Goal: Find specific page/section: Find specific page/section

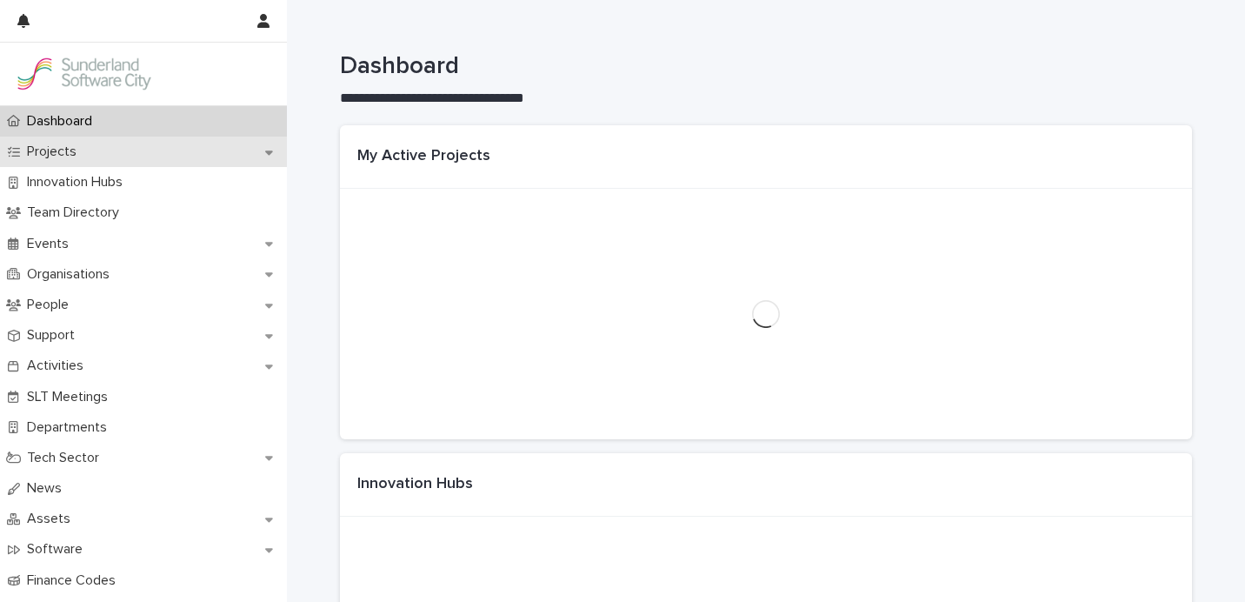
click at [122, 143] on div "Projects" at bounding box center [143, 152] width 287 height 30
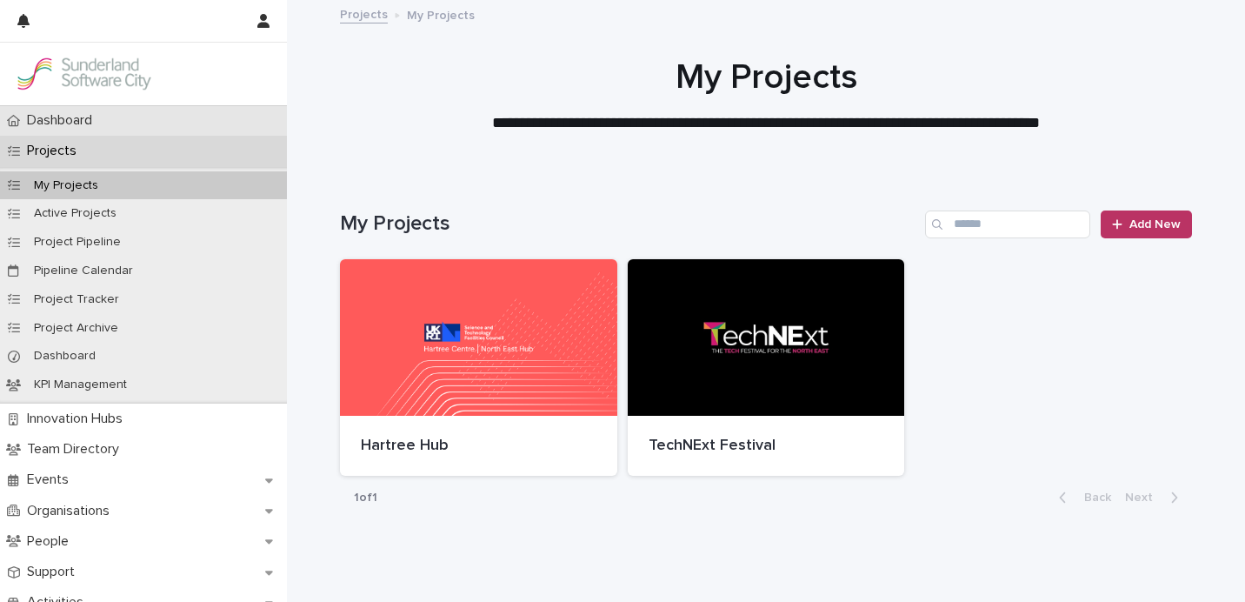
click at [130, 117] on div "Dashboard" at bounding box center [143, 120] width 287 height 30
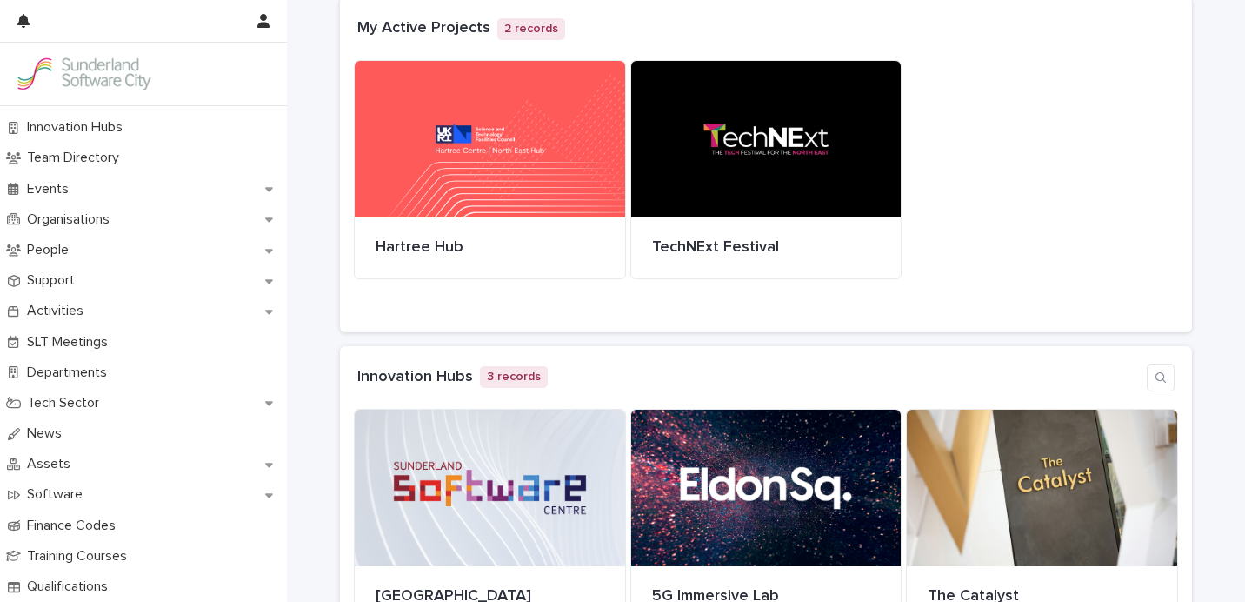
scroll to position [223, 0]
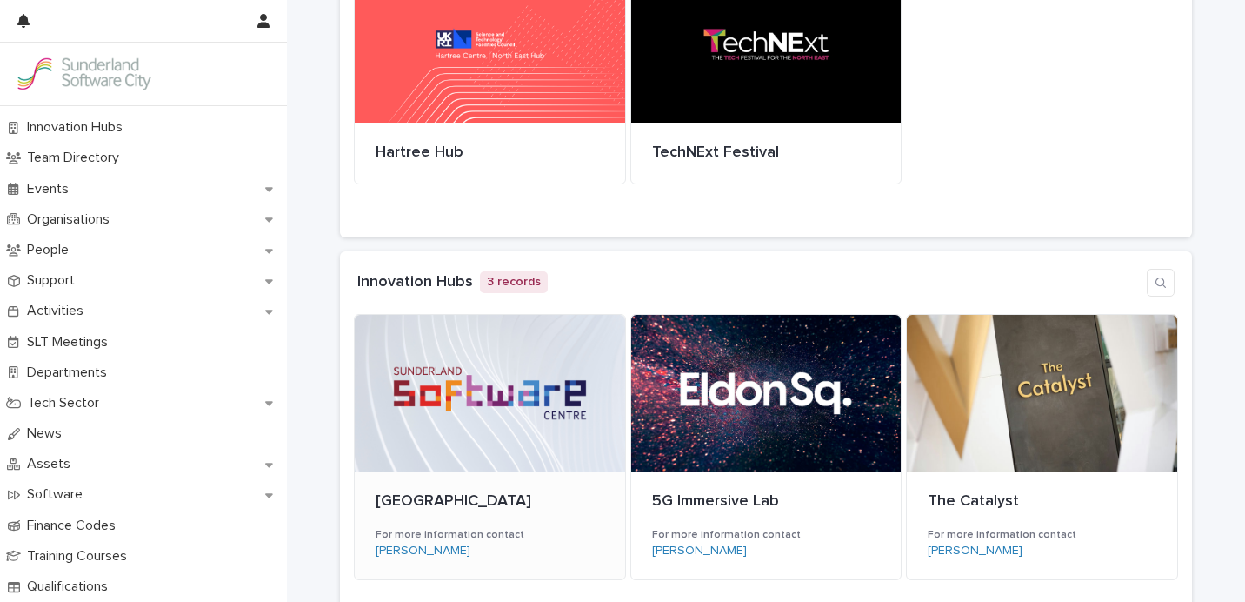
click at [535, 437] on div at bounding box center [490, 393] width 270 height 157
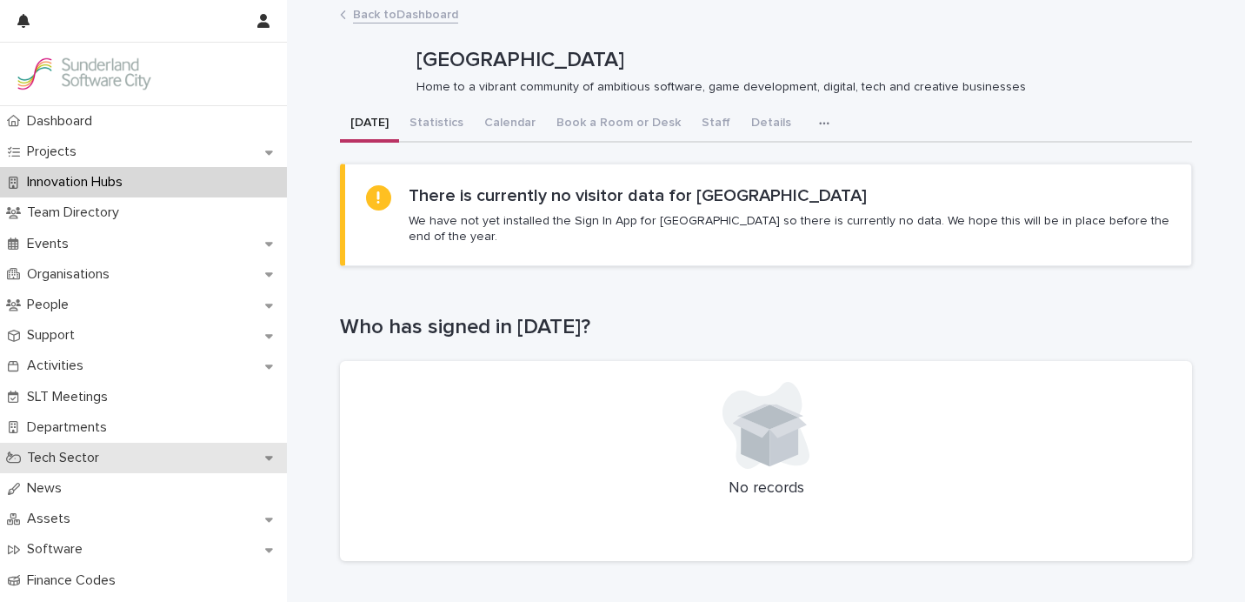
scroll to position [55, 0]
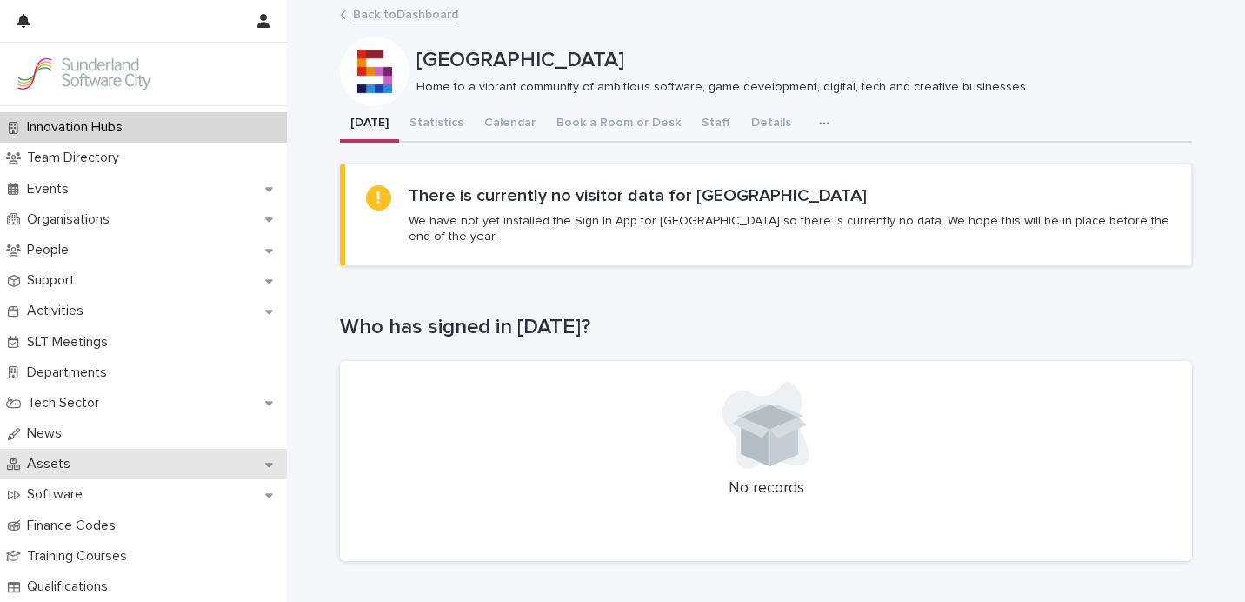
click at [129, 459] on div "Assets" at bounding box center [143, 464] width 287 height 30
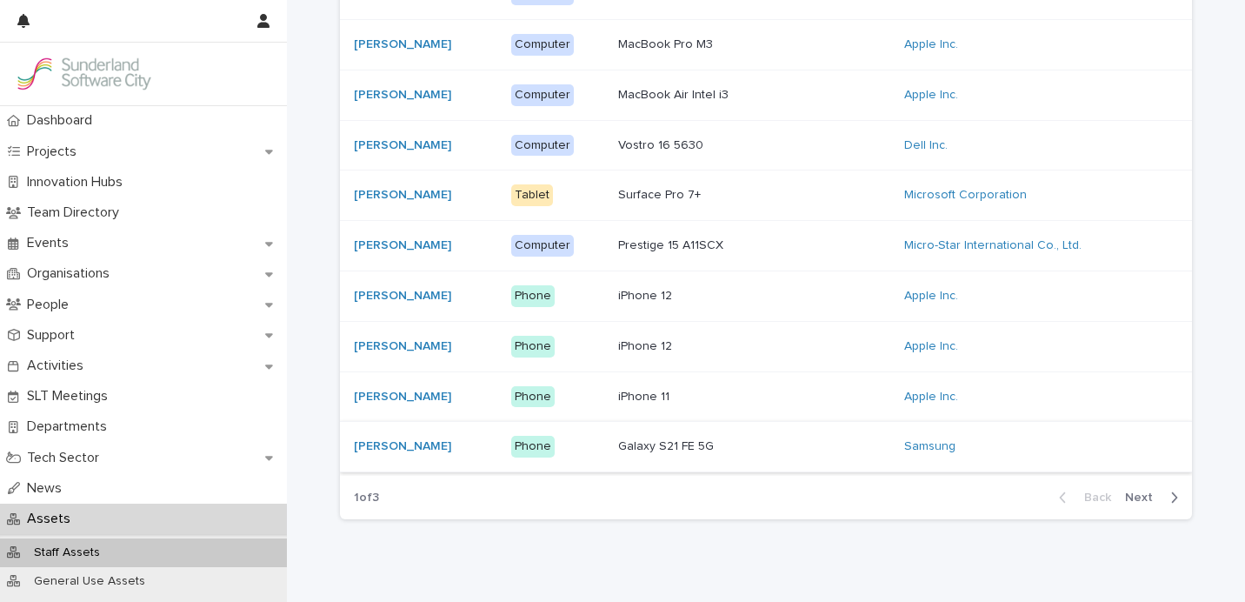
scroll to position [1195, 0]
click at [1129, 491] on span "Next" at bounding box center [1144, 496] width 38 height 12
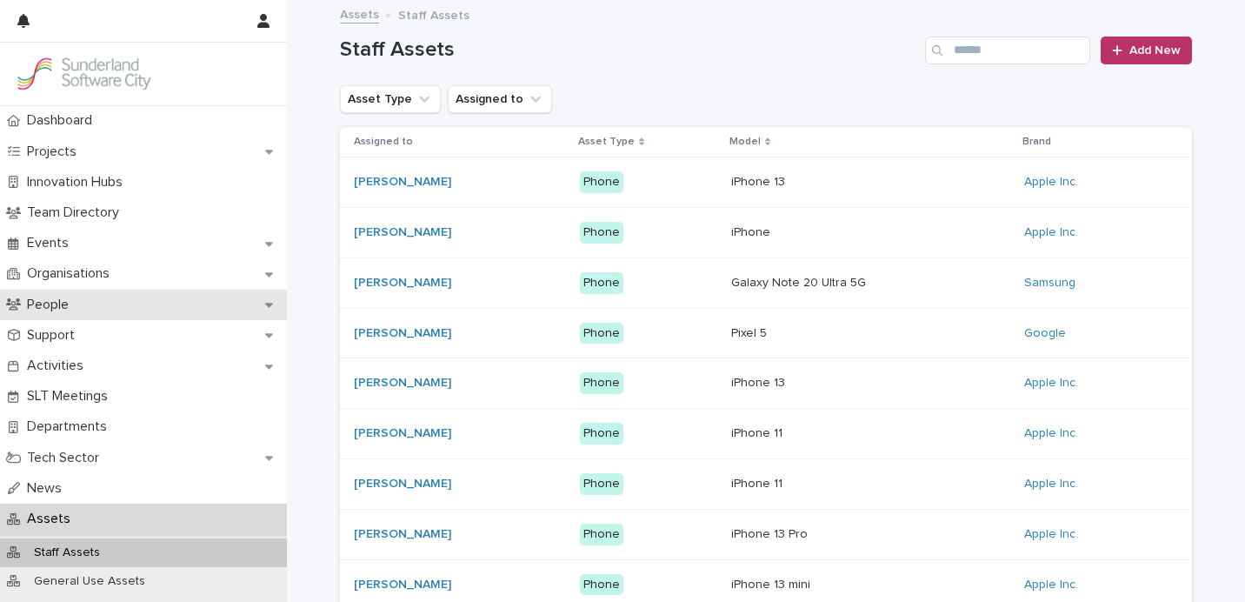
click at [105, 302] on div "People" at bounding box center [143, 305] width 287 height 30
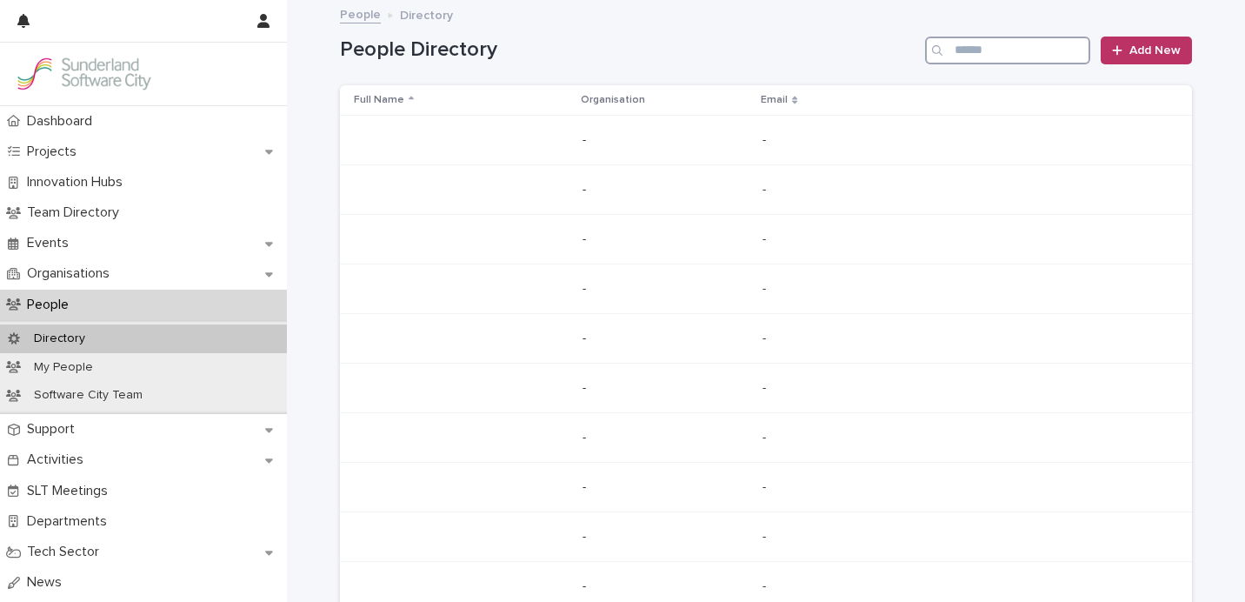
click at [1011, 54] on input "Search" at bounding box center [1007, 51] width 165 height 28
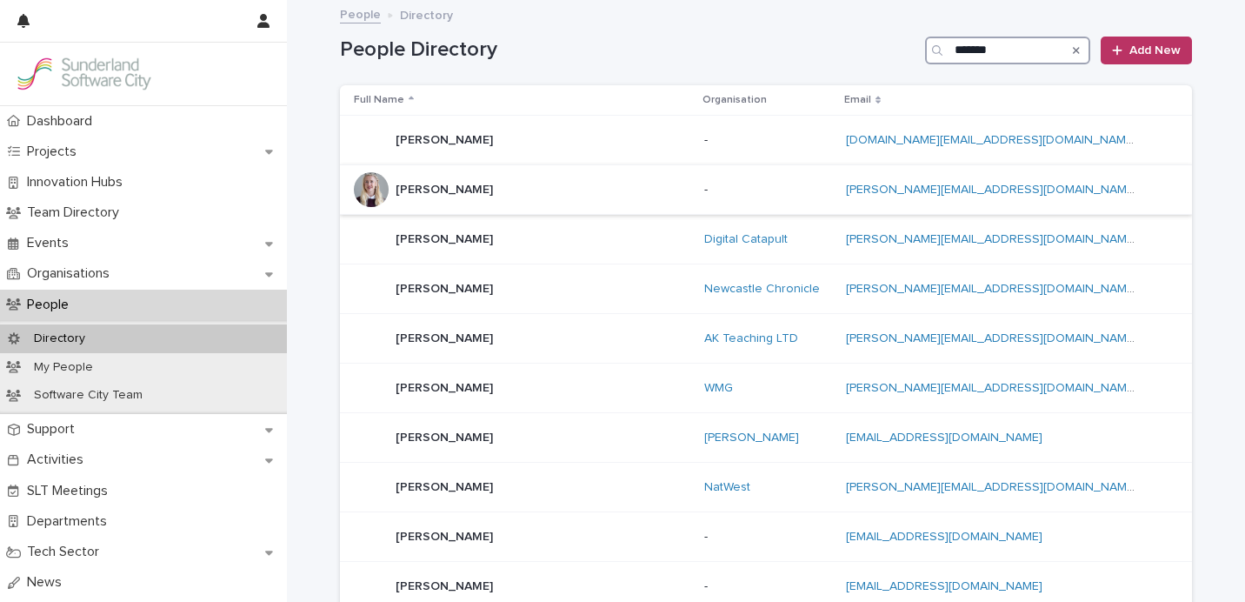
type input "******"
click at [526, 187] on div "[PERSON_NAME] [PERSON_NAME]" at bounding box center [522, 189] width 337 height 35
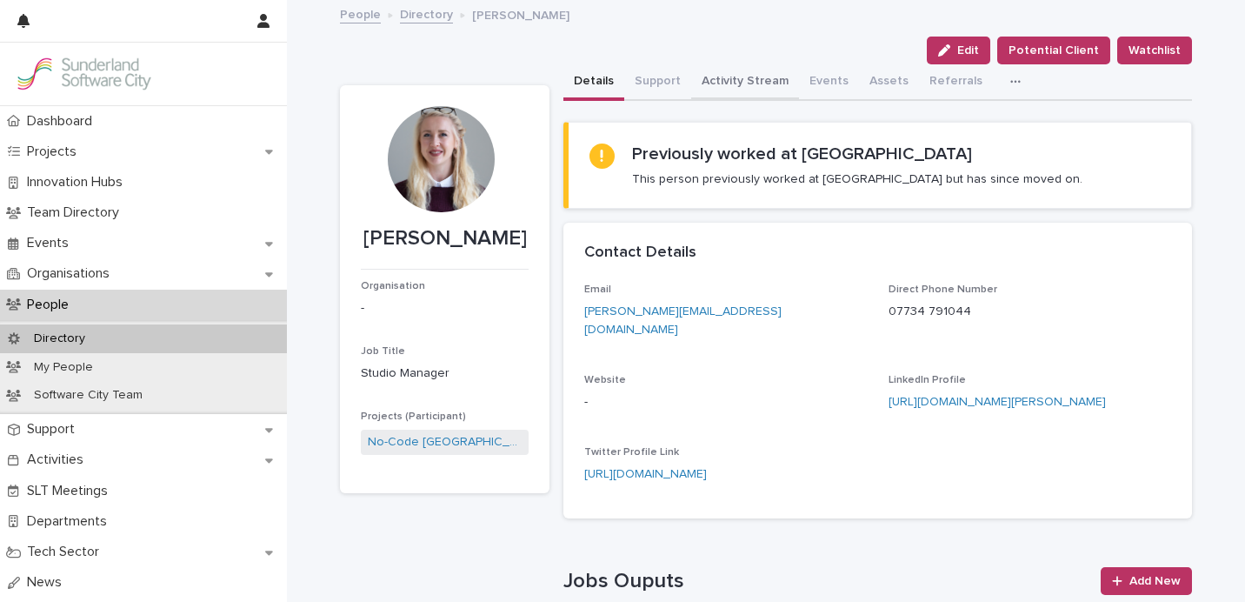
click at [732, 91] on button "Activity Stream" at bounding box center [745, 82] width 108 height 37
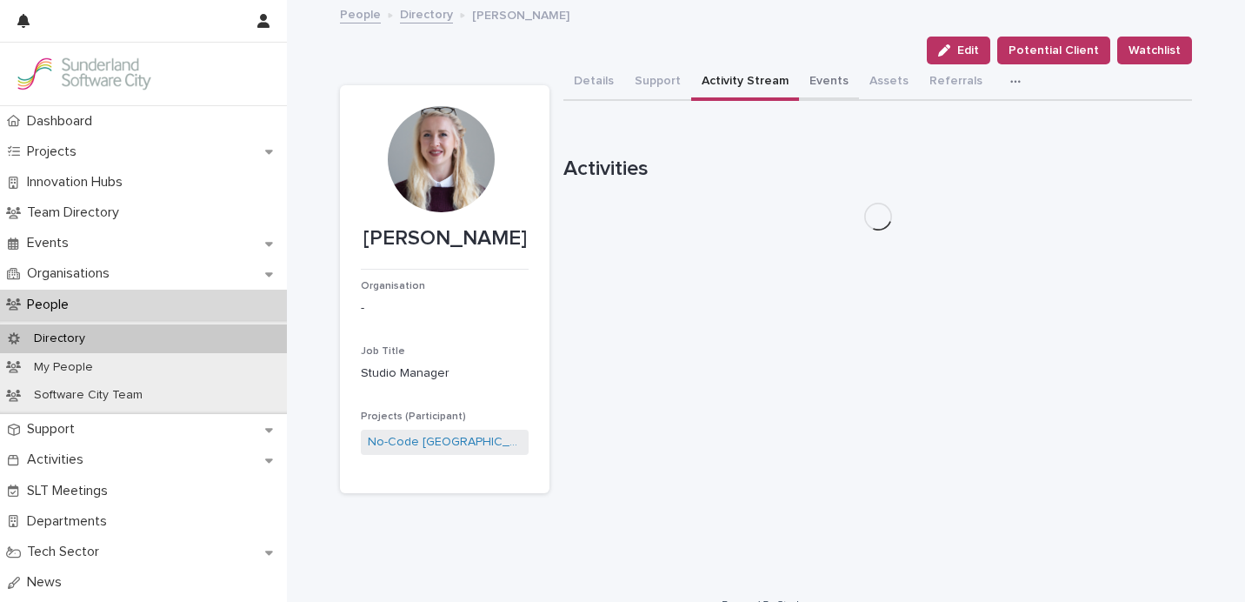
click at [799, 77] on button "Events" at bounding box center [829, 82] width 60 height 37
click at [881, 77] on button "Assets" at bounding box center [889, 82] width 60 height 37
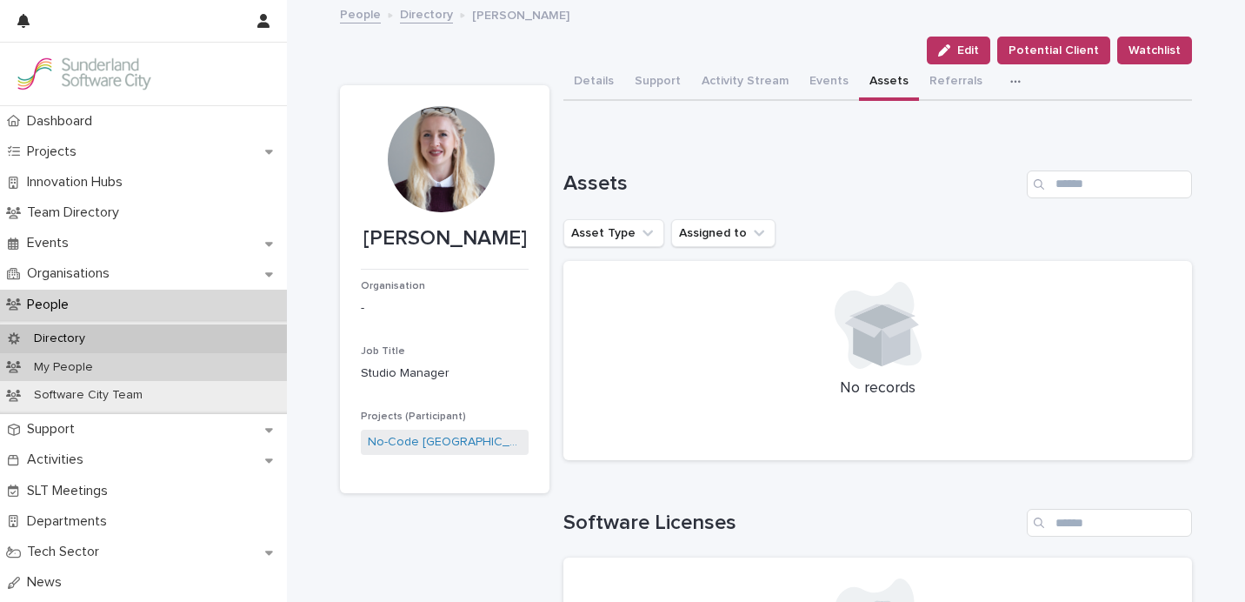
click at [92, 367] on p "My People" at bounding box center [63, 367] width 87 height 15
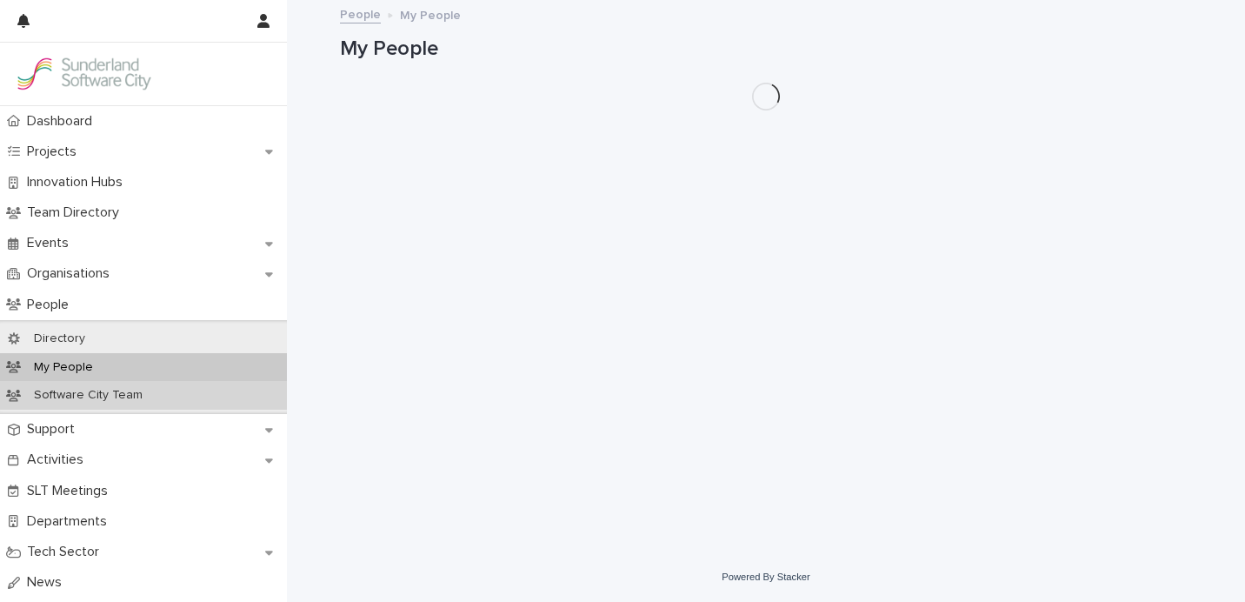
click at [211, 383] on div "Software City Team" at bounding box center [143, 395] width 287 height 29
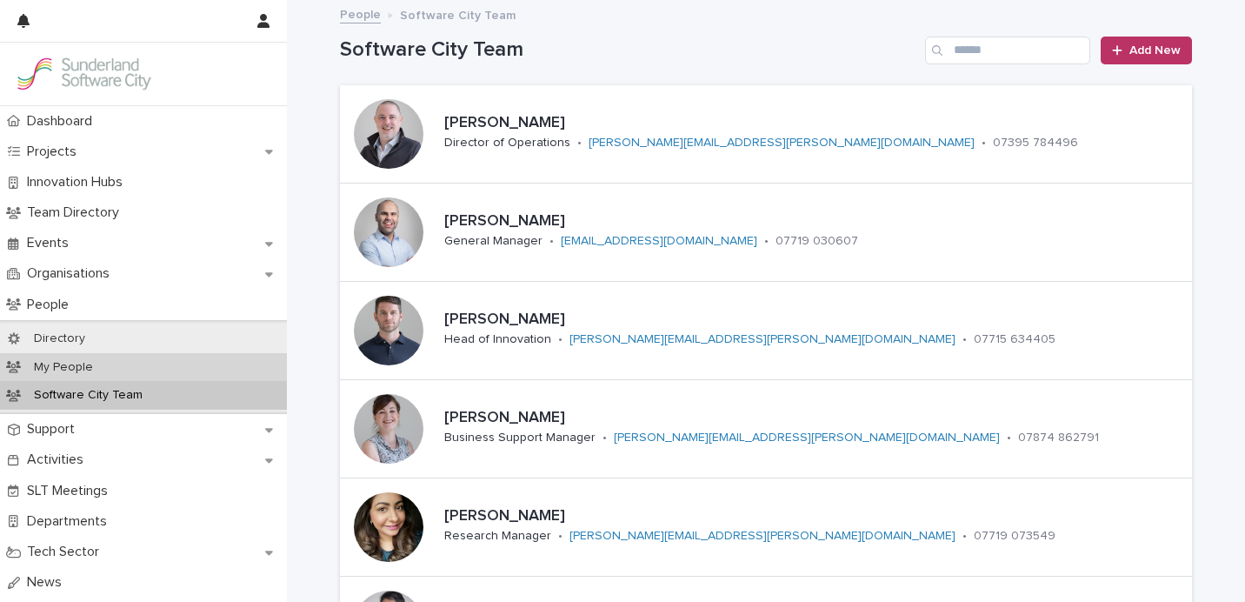
click at [226, 361] on div "My People" at bounding box center [143, 367] width 287 height 29
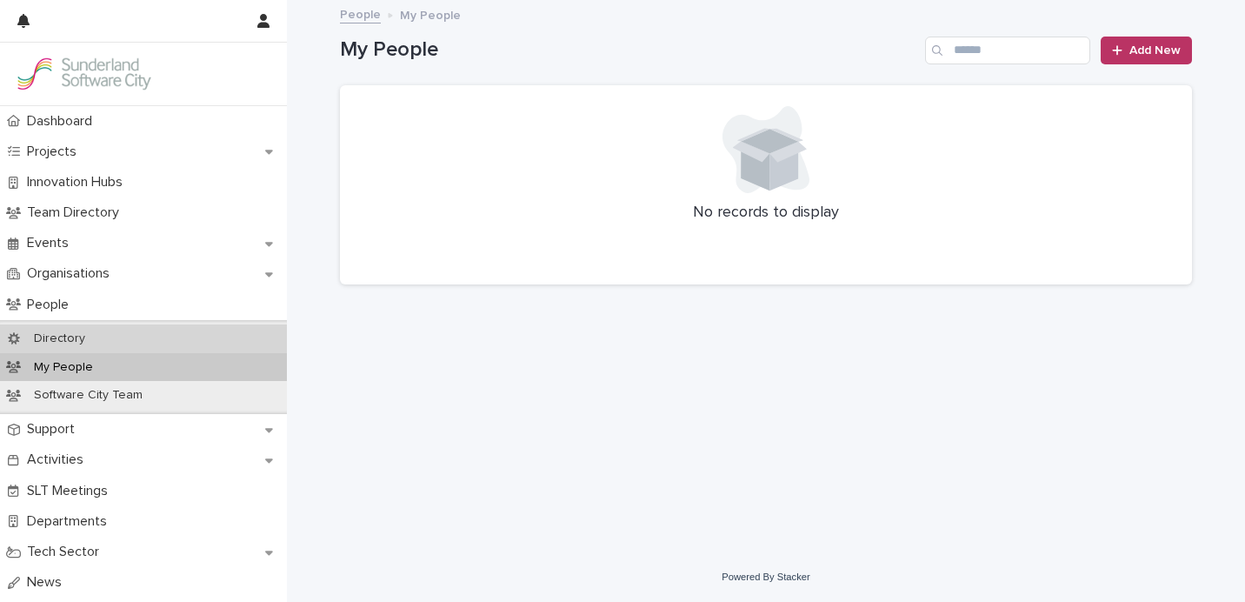
click at [172, 349] on div "Directory" at bounding box center [143, 338] width 287 height 29
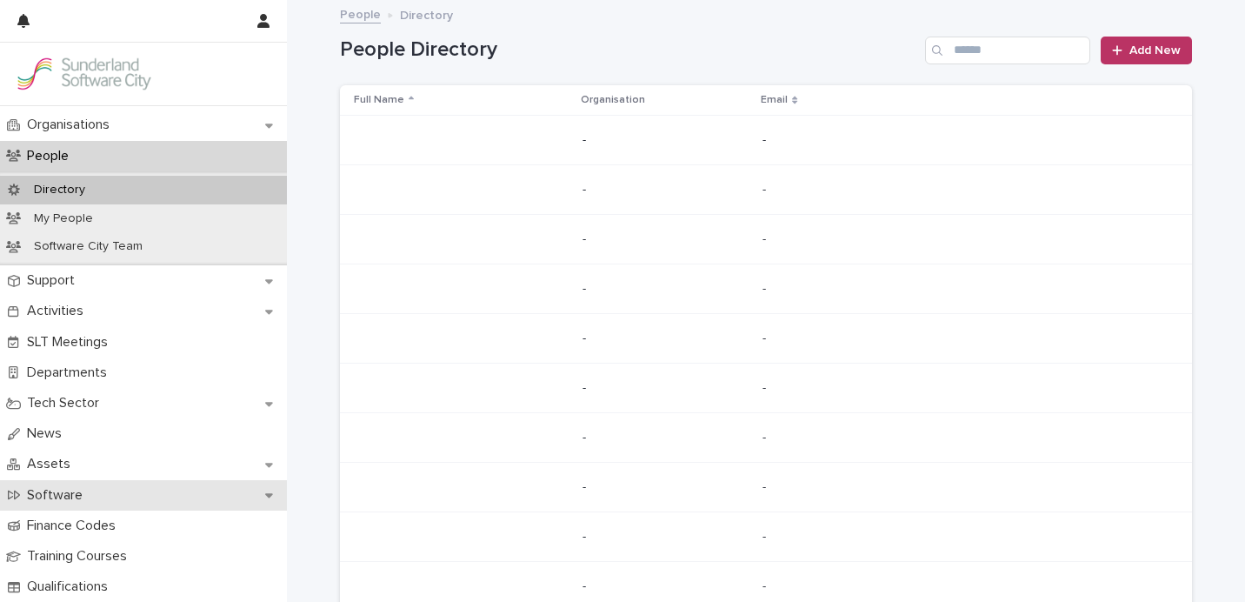
scroll to position [144, 0]
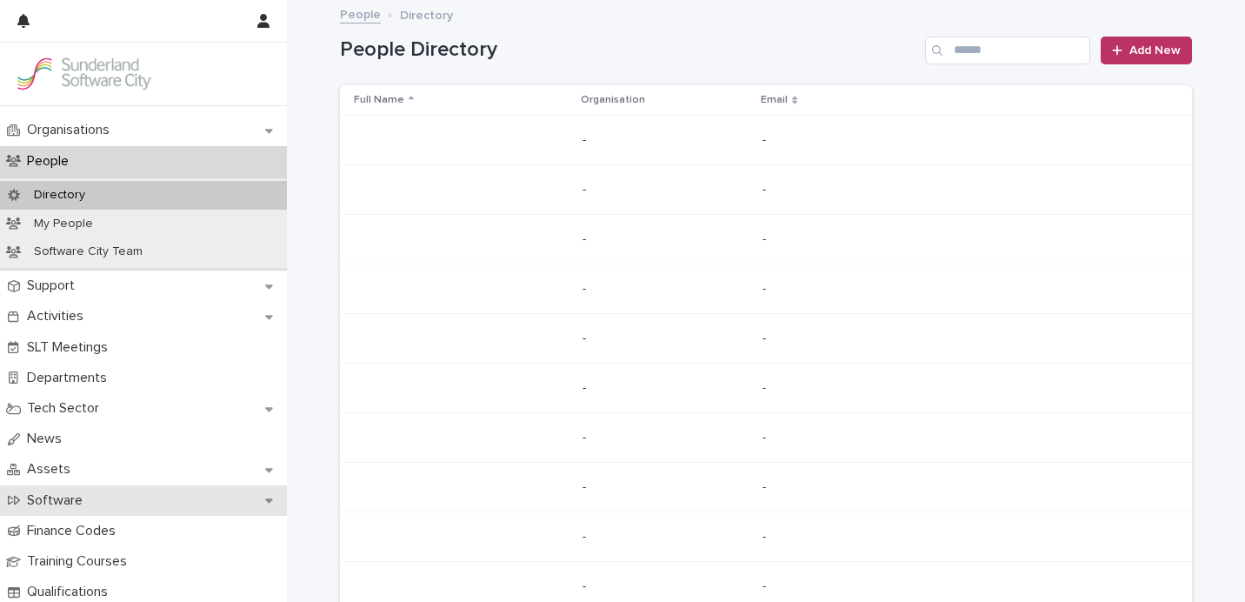
click at [119, 484] on div "Assets" at bounding box center [143, 469] width 287 height 30
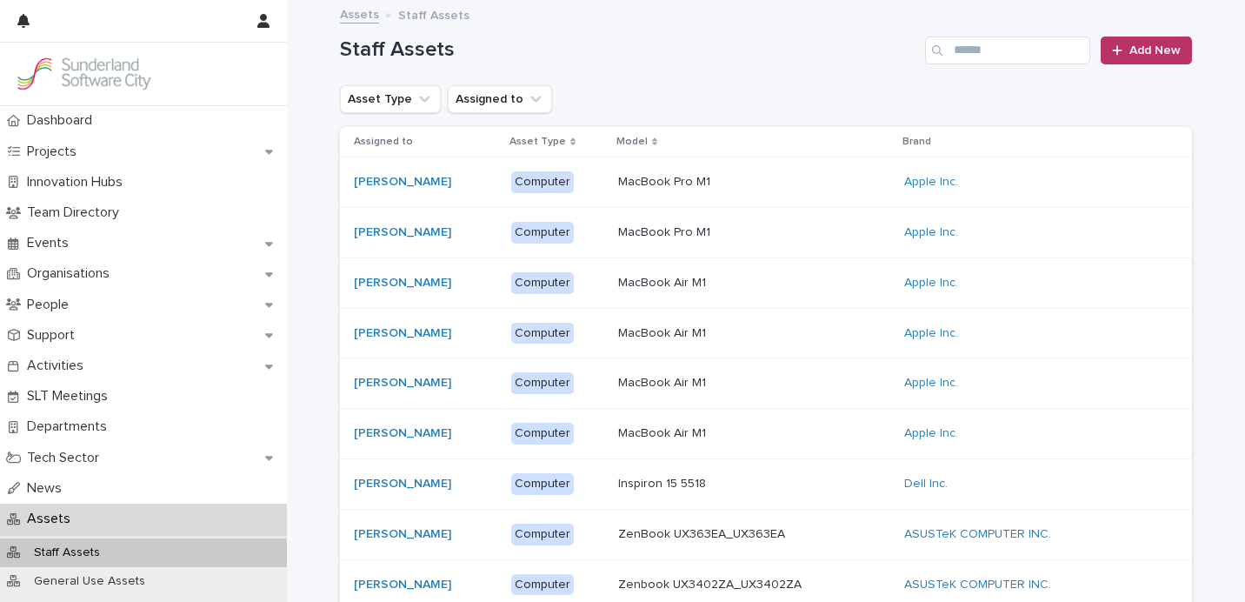
click at [123, 512] on div "Assets" at bounding box center [143, 519] width 287 height 30
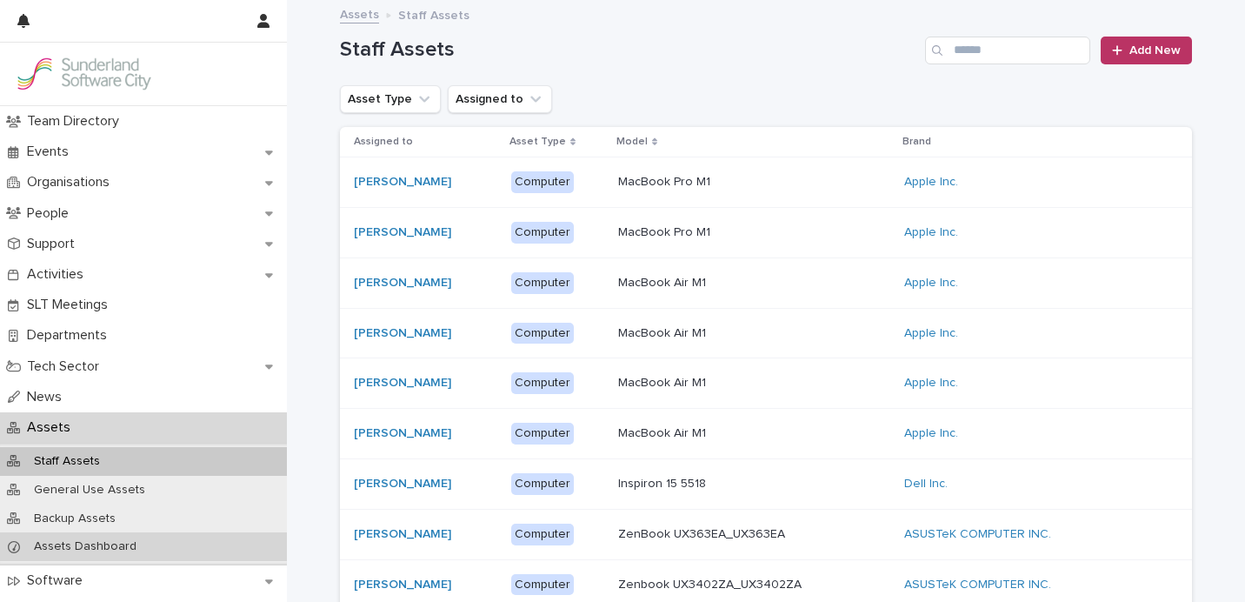
scroll to position [115, 0]
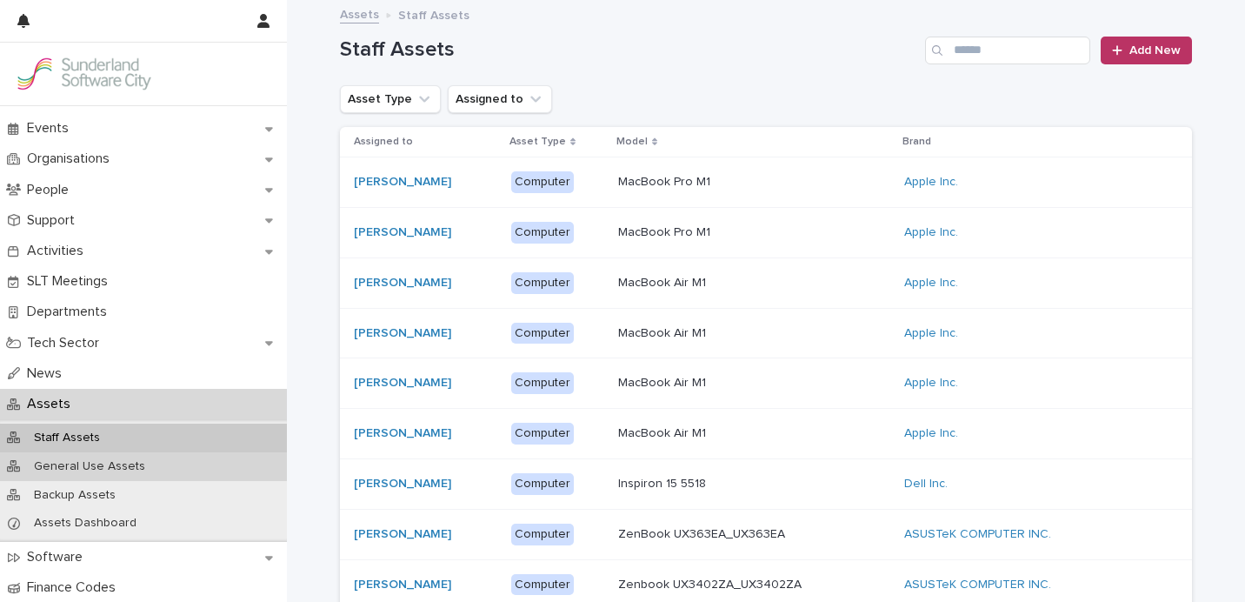
click at [142, 469] on p "General Use Assets" at bounding box center [89, 466] width 139 height 15
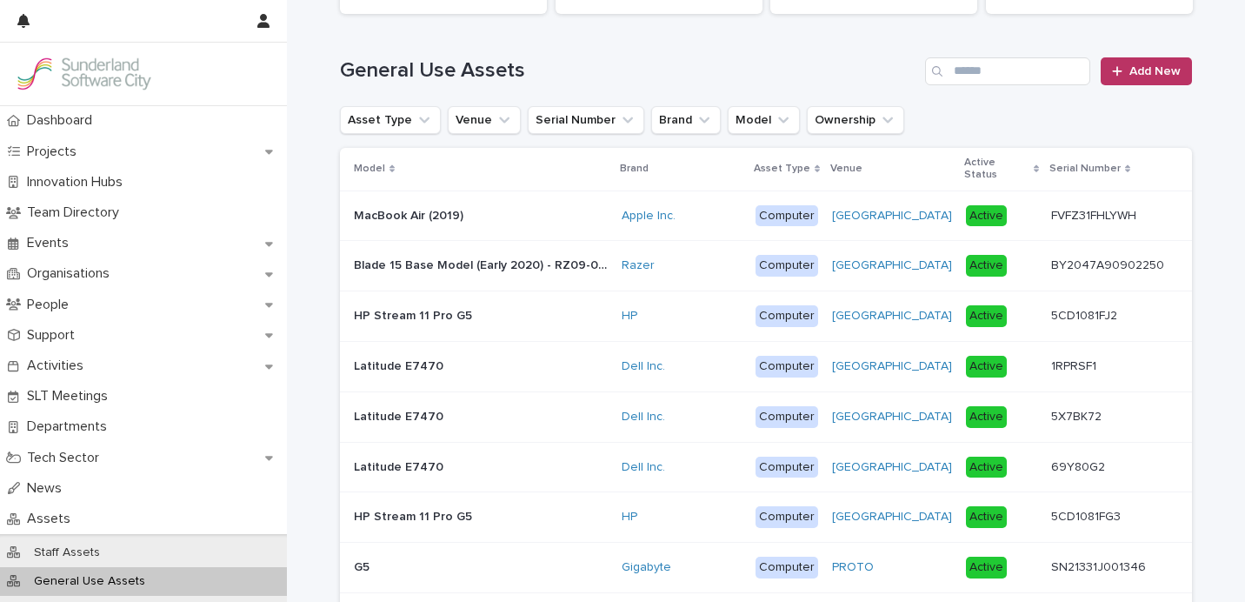
scroll to position [151, 0]
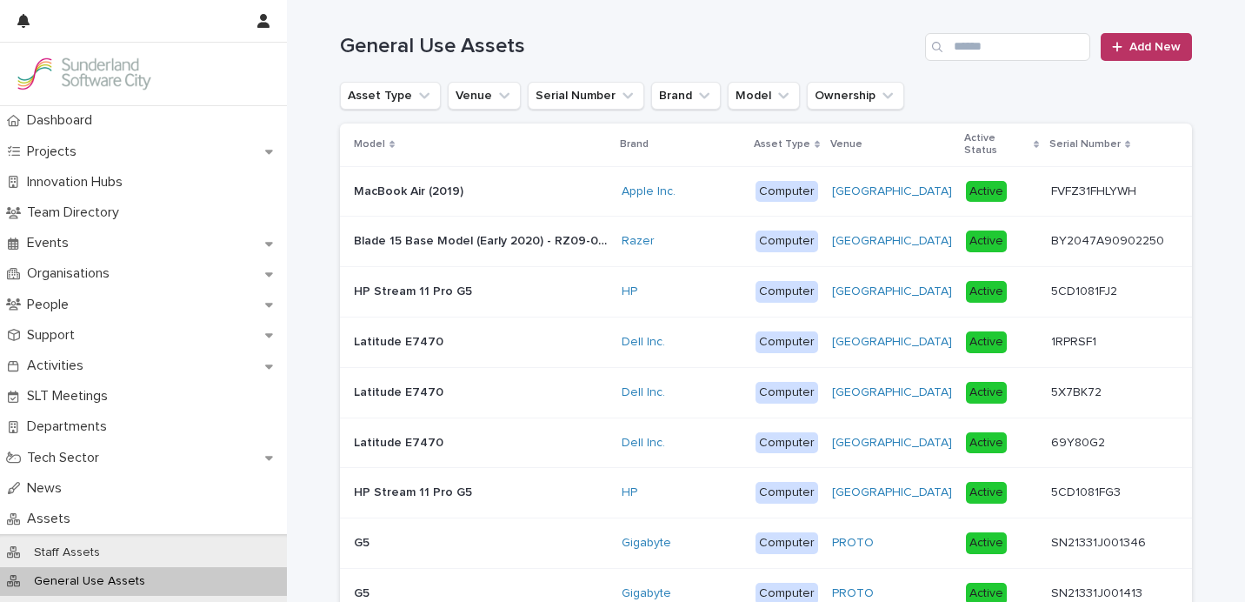
click at [511, 183] on div "MacBook Air (2019) MacBook Air (2019)" at bounding box center [481, 191] width 254 height 29
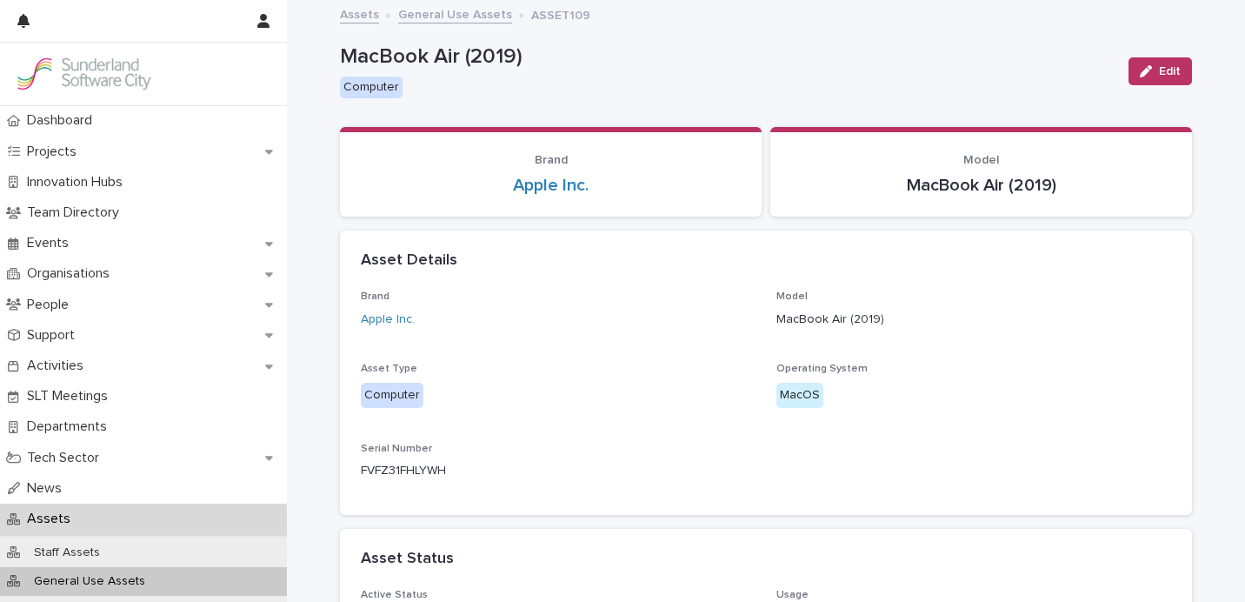
click at [432, 20] on link "General Use Assets" at bounding box center [455, 13] width 114 height 20
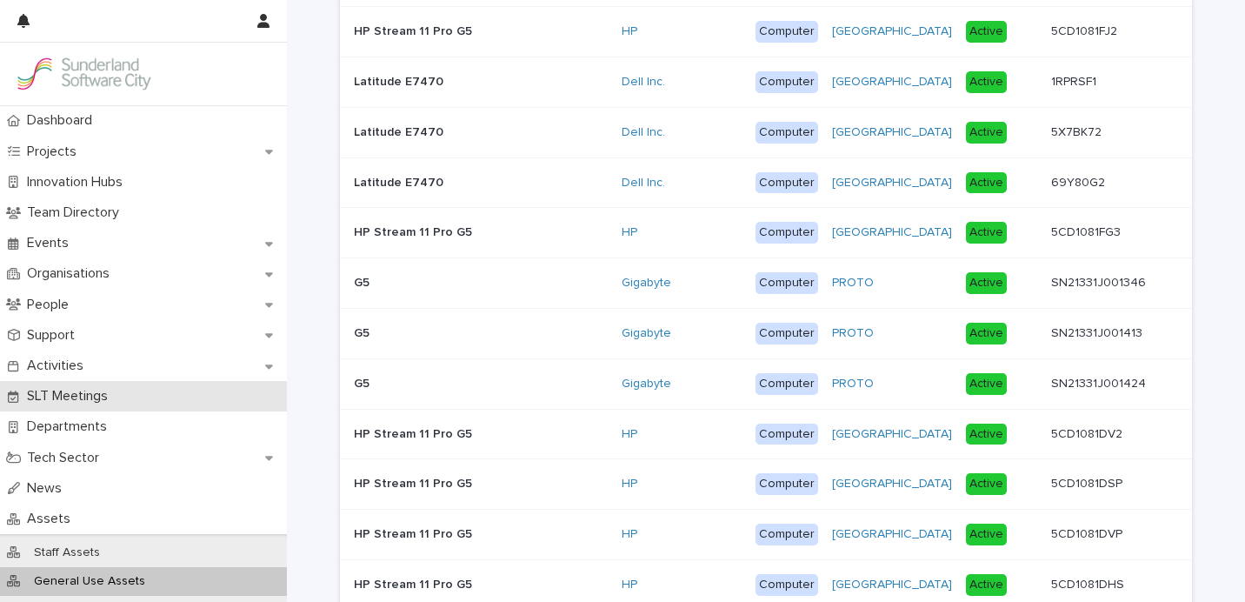
scroll to position [177, 0]
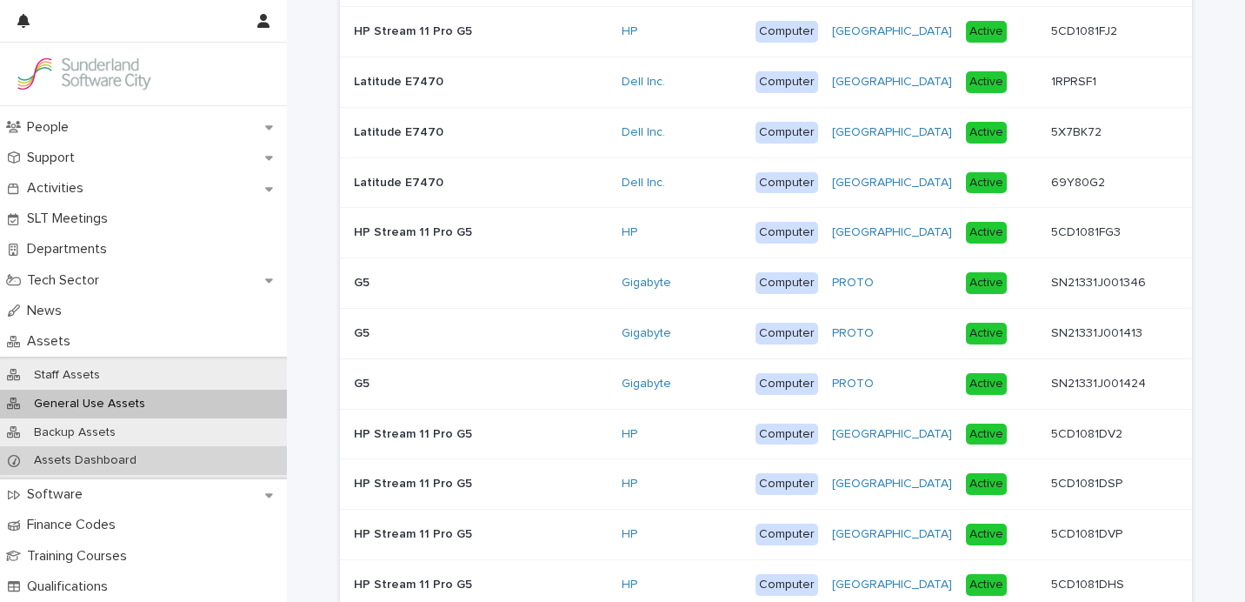
click at [129, 472] on div "Assets Dashboard" at bounding box center [143, 460] width 287 height 29
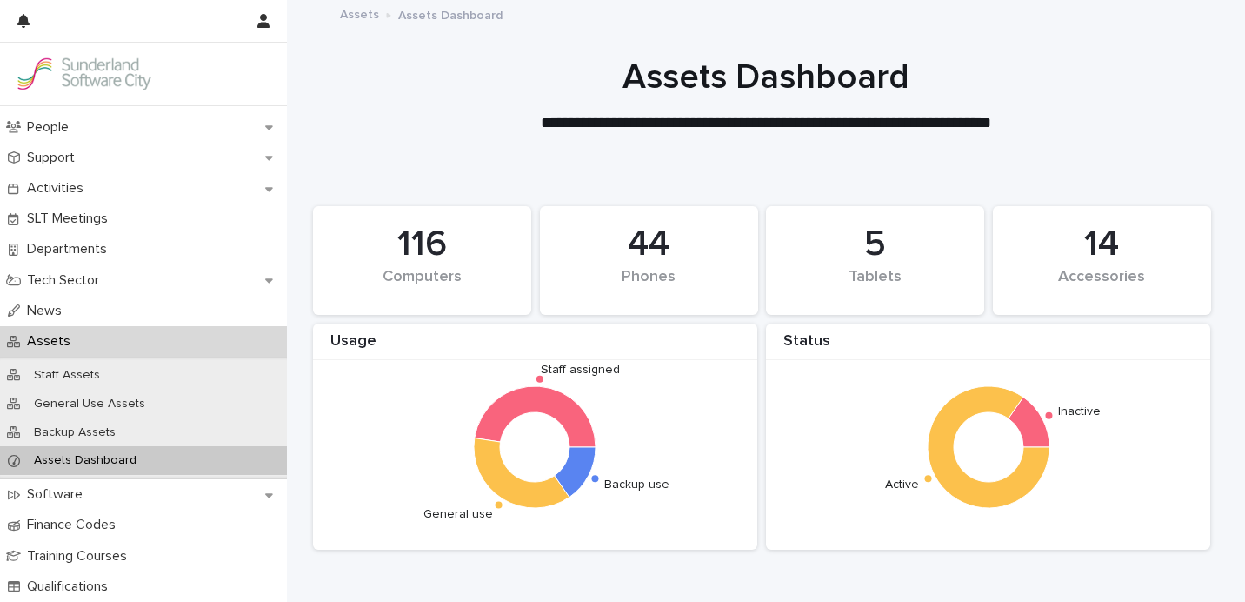
scroll to position [92, 0]
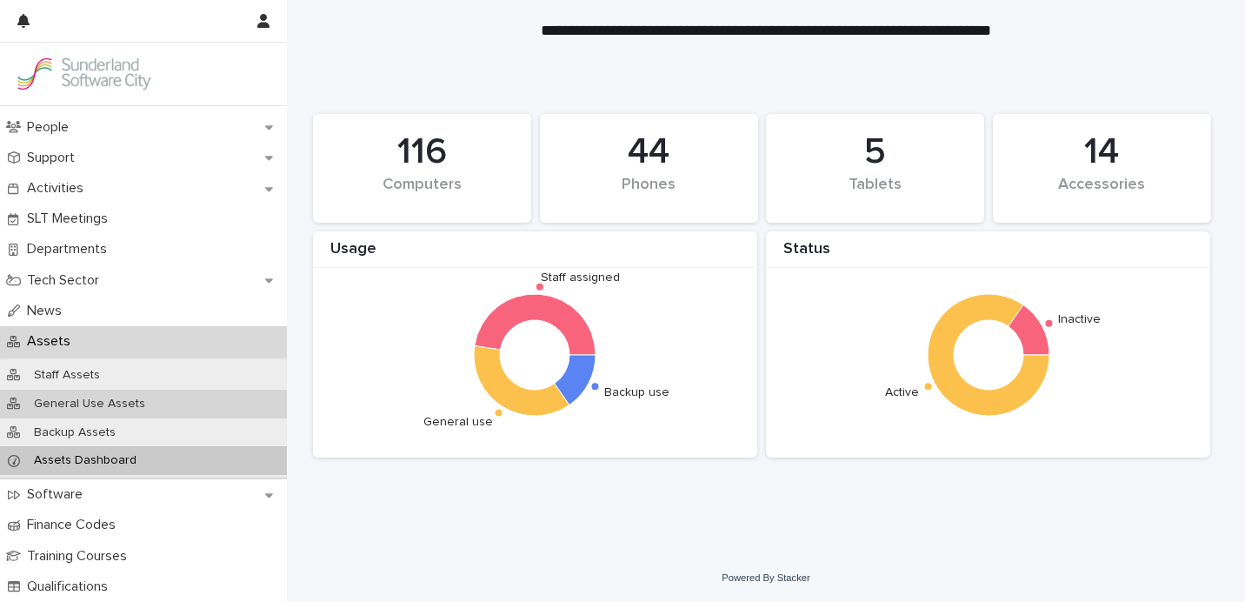
click at [128, 403] on p "General Use Assets" at bounding box center [89, 404] width 139 height 15
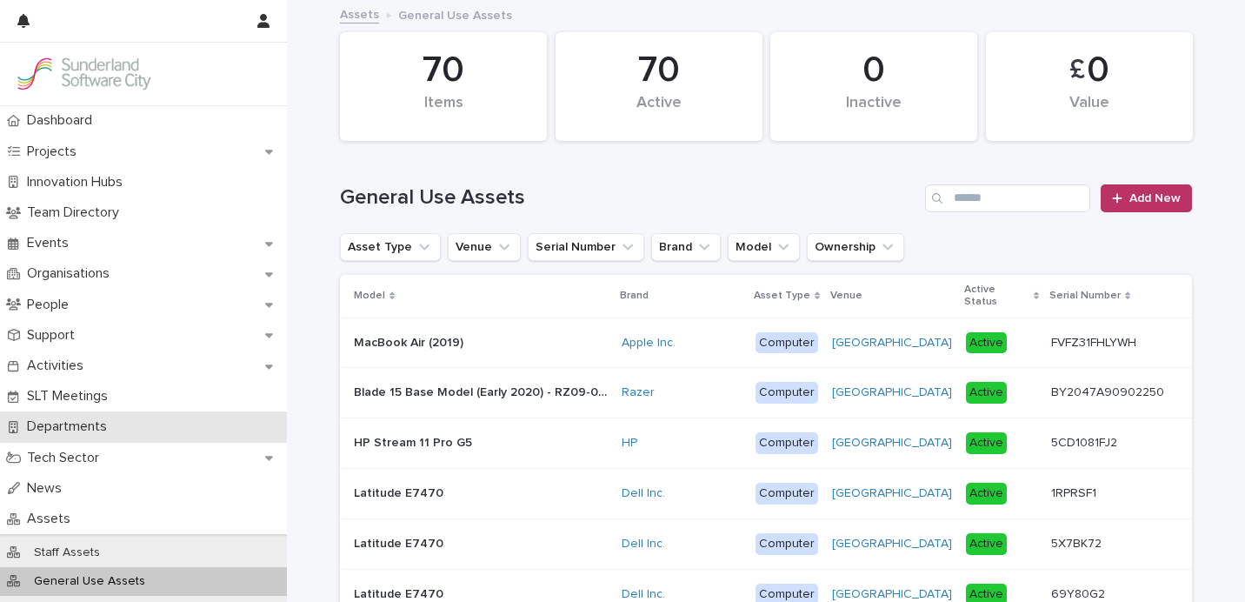
scroll to position [177, 0]
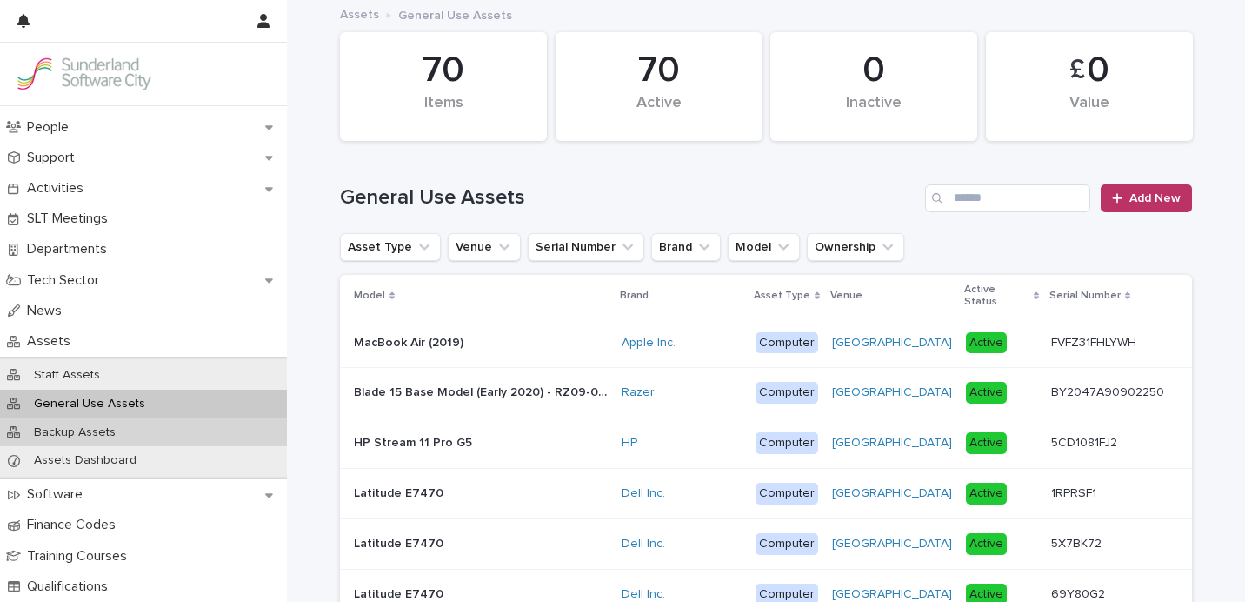
click at [107, 443] on div "Backup Assets" at bounding box center [143, 432] width 287 height 29
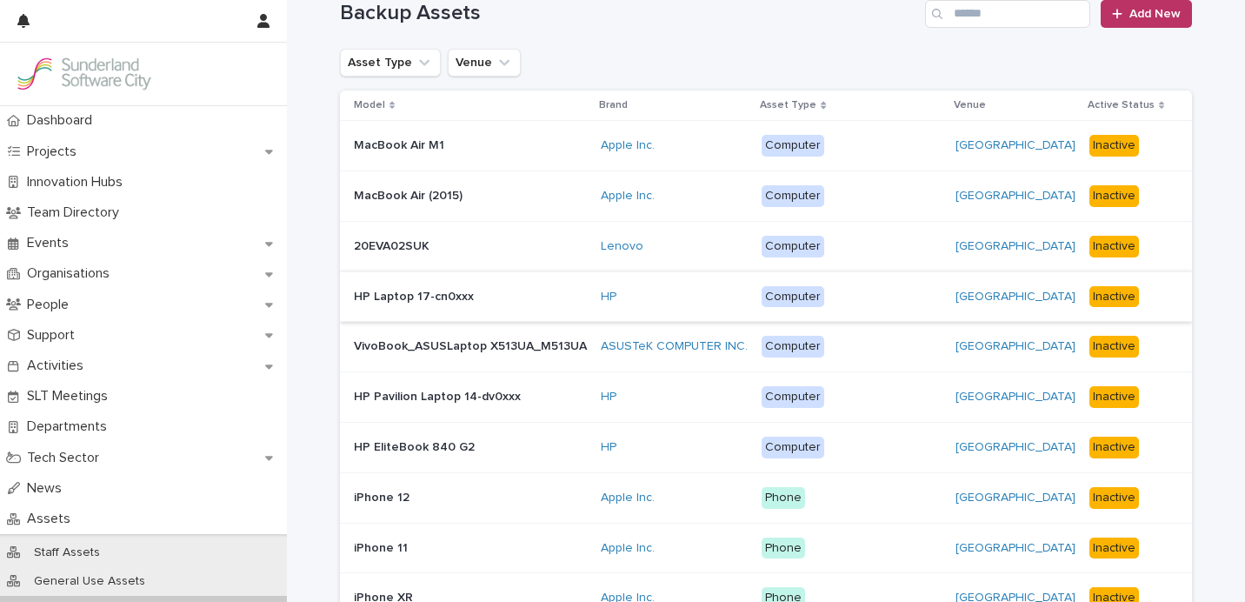
scroll to position [38, 0]
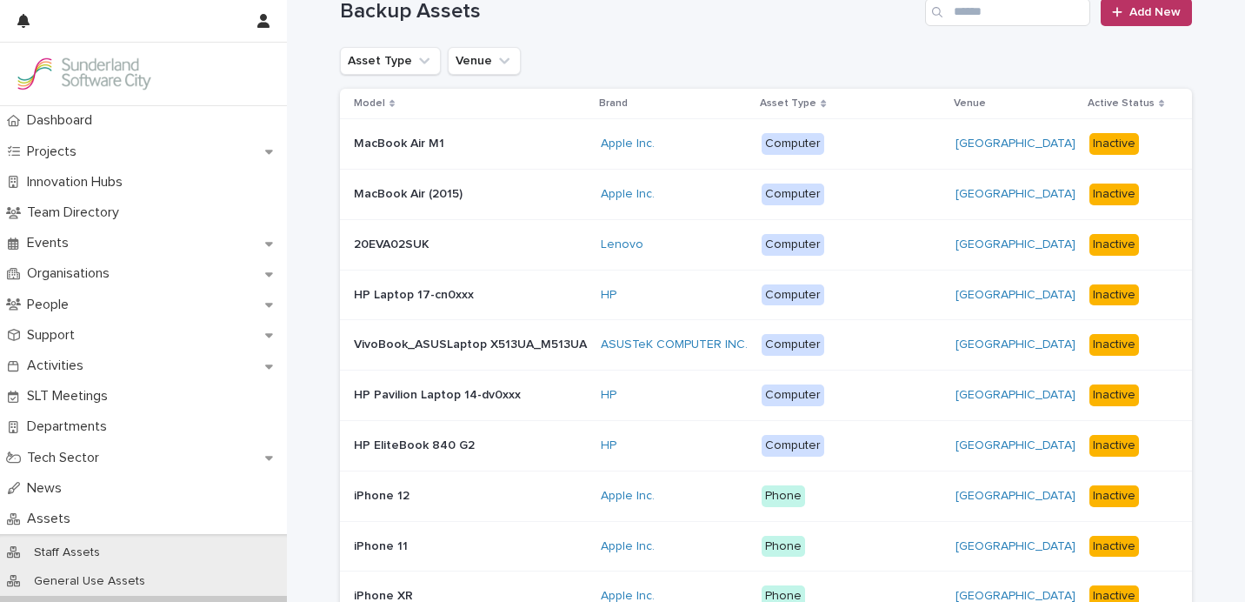
click at [502, 170] on td "MacBook Air M1 MacBook Air M1" at bounding box center [467, 144] width 254 height 50
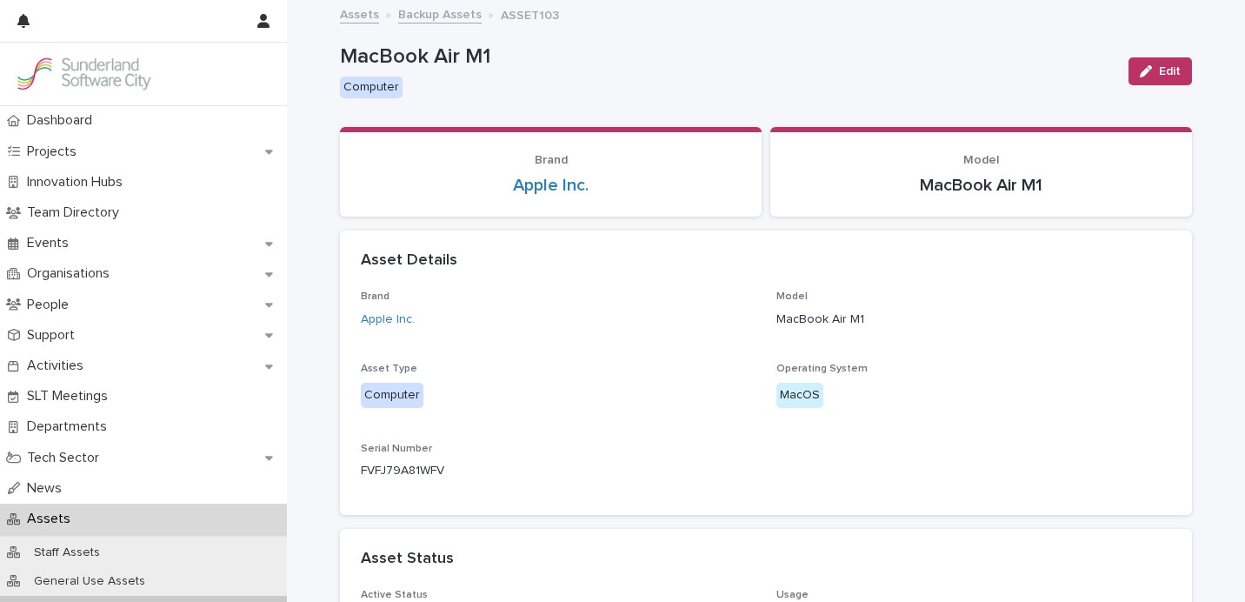
click at [449, 17] on link "Backup Assets" at bounding box center [439, 13] width 83 height 20
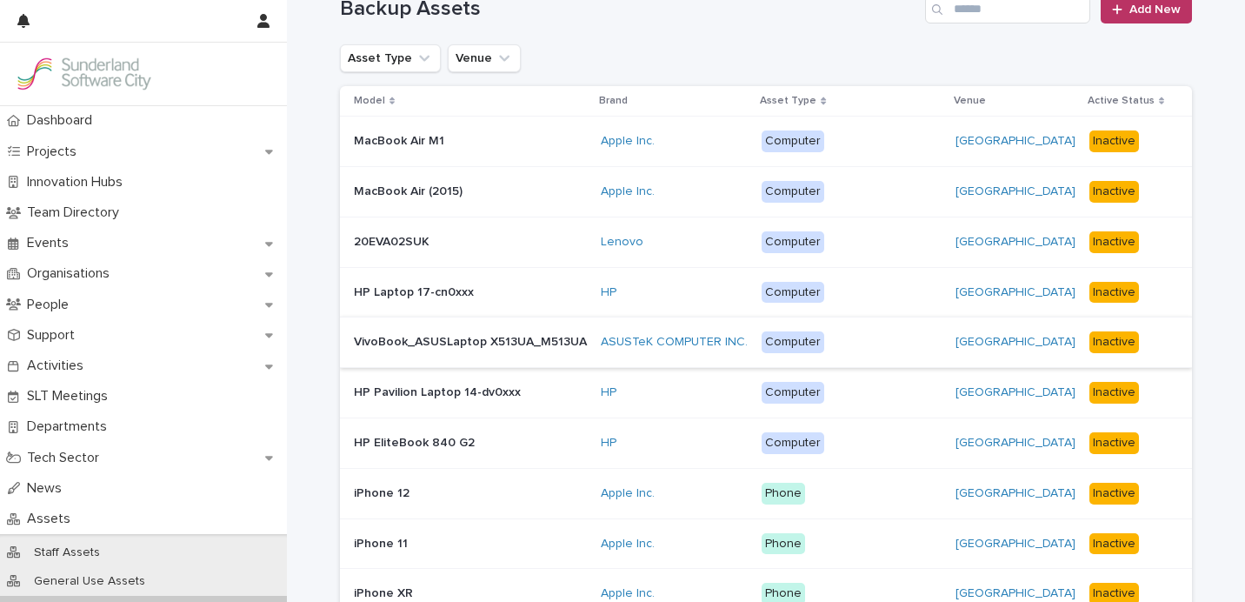
scroll to position [45, 0]
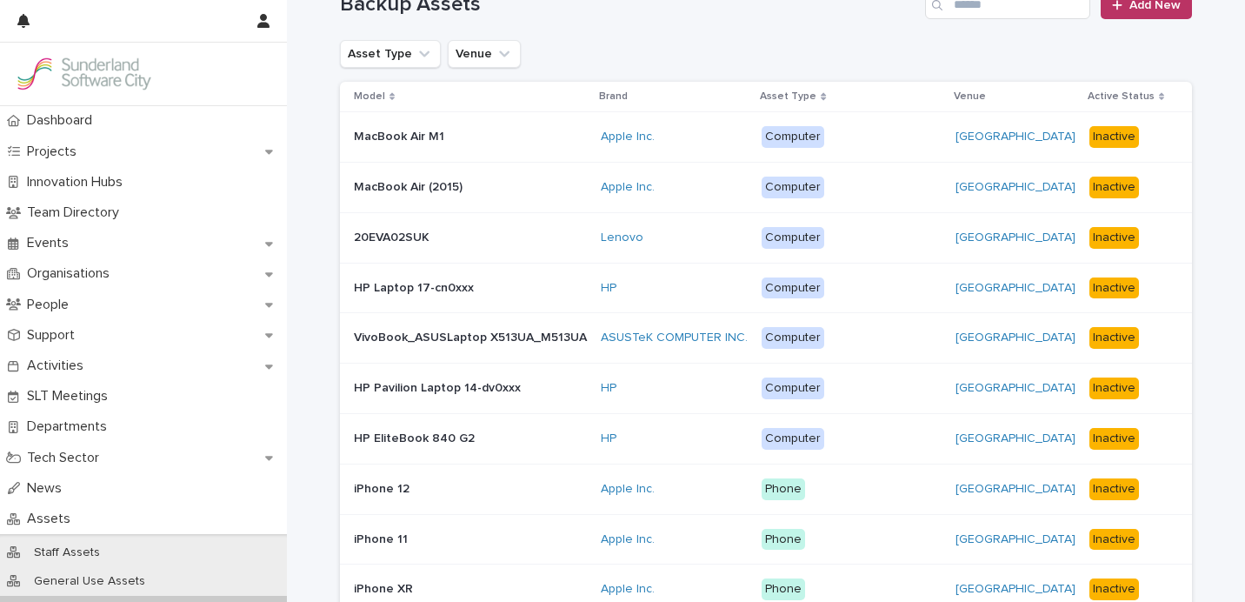
click at [477, 195] on p at bounding box center [470, 187] width 233 height 15
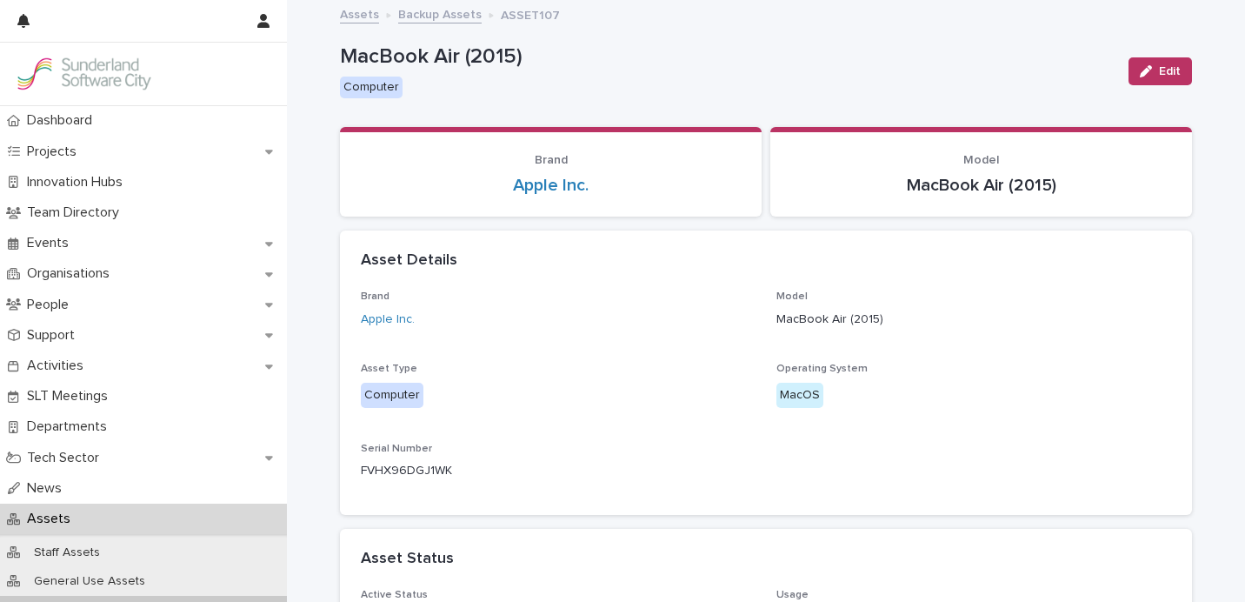
click at [436, 4] on link "Backup Assets" at bounding box center [439, 13] width 83 height 20
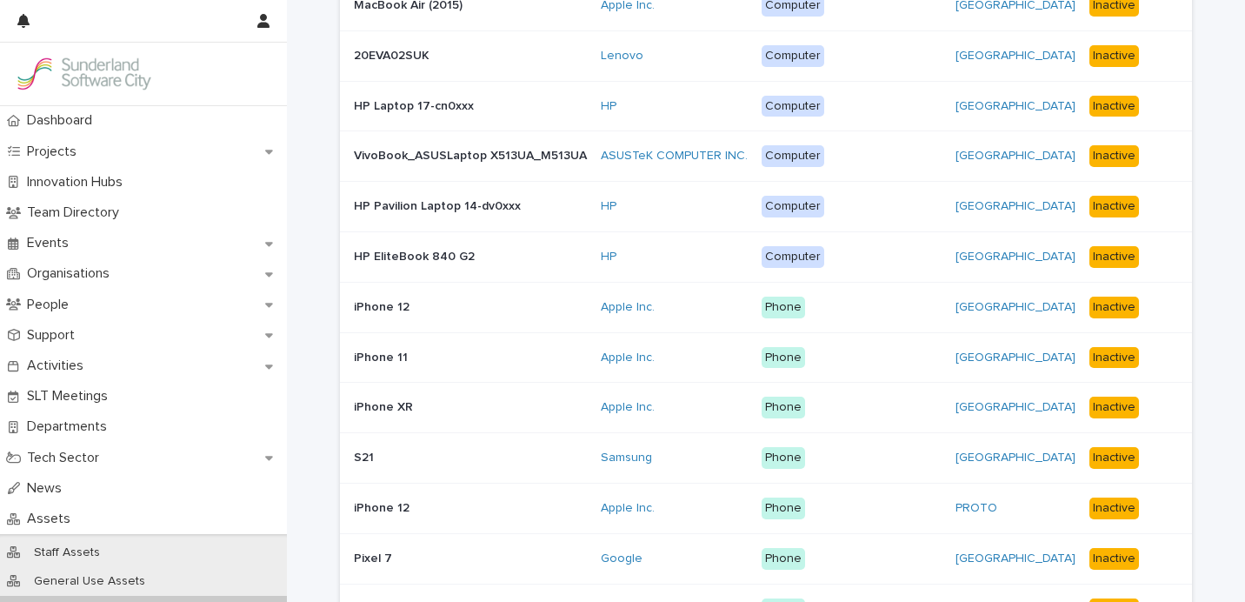
scroll to position [605, 0]
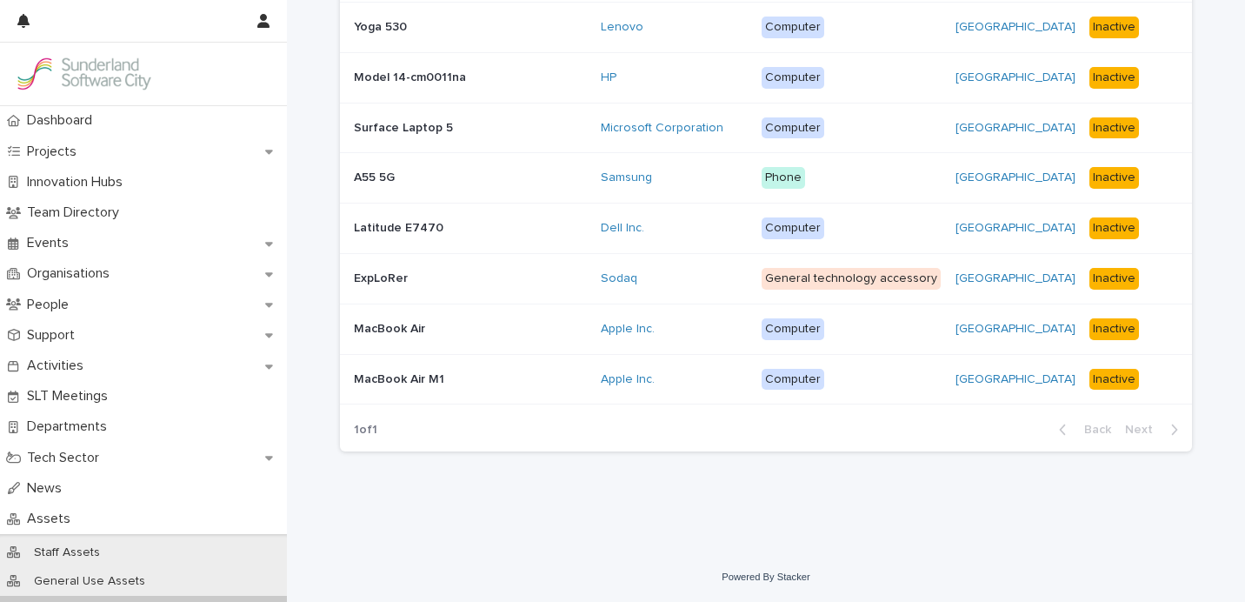
click at [529, 331] on p at bounding box center [470, 329] width 233 height 15
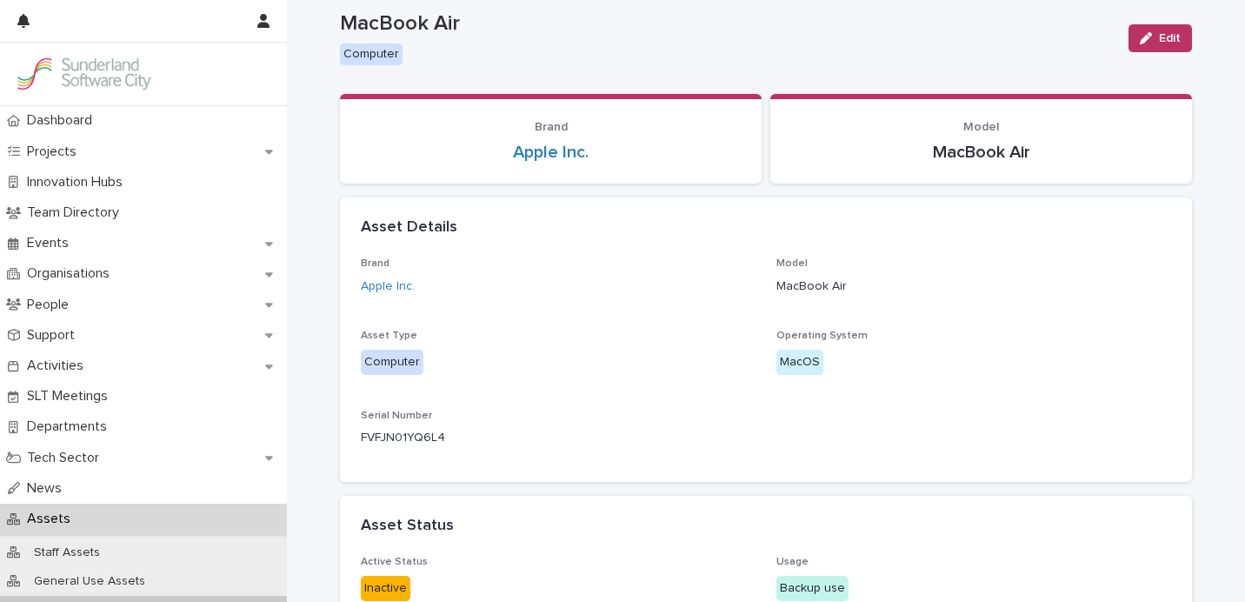
scroll to position [31, 0]
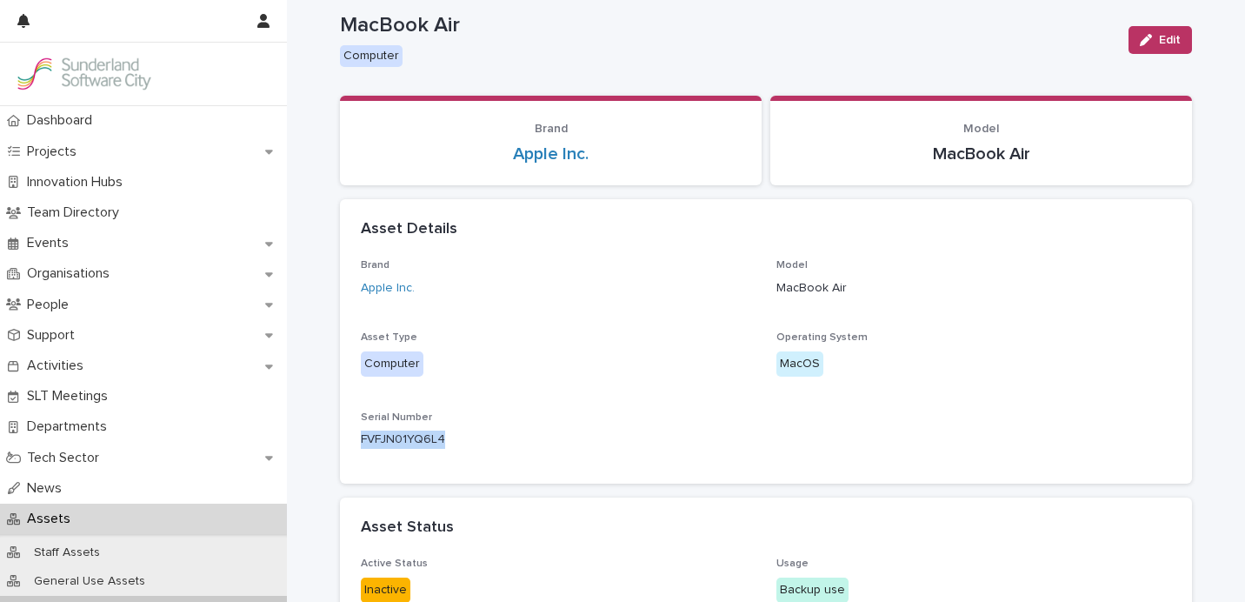
drag, startPoint x: 459, startPoint y: 439, endPoint x: 357, endPoint y: 440, distance: 101.8
click at [357, 440] on div "Brand Apple Inc. Model MacBook Air Asset Type Computer Operating System MacOS S…" at bounding box center [766, 371] width 852 height 224
copy p "FVFJN01YQ6L4"
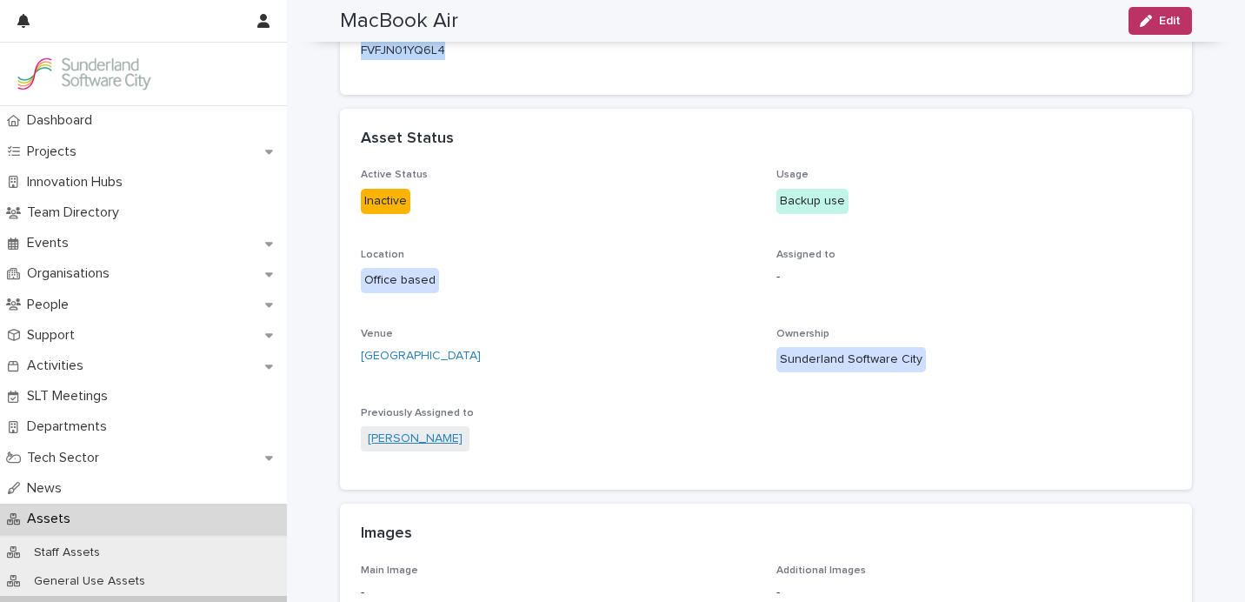
scroll to position [0, 0]
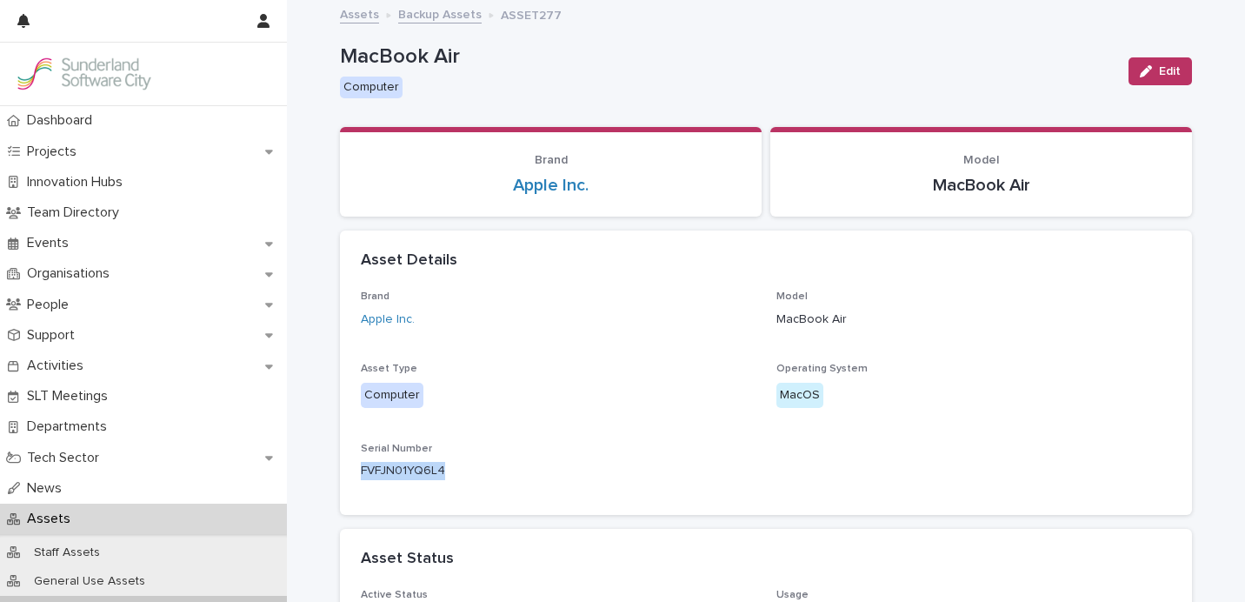
click at [364, 17] on link "Assets" at bounding box center [359, 13] width 39 height 20
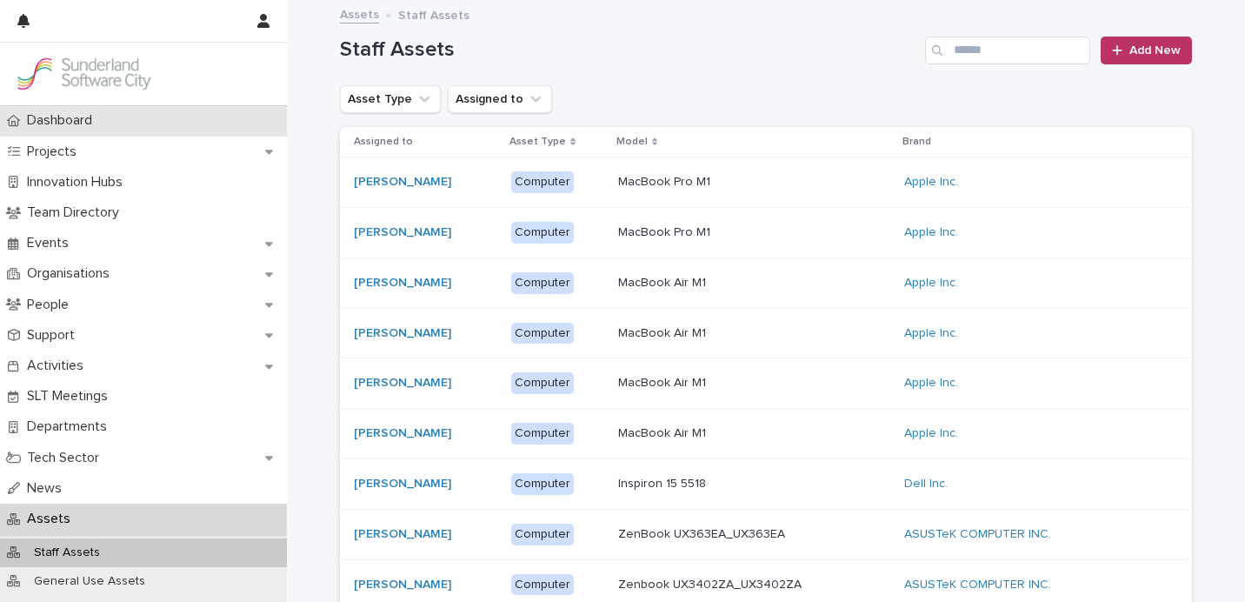
click at [53, 123] on p "Dashboard" at bounding box center [63, 120] width 86 height 17
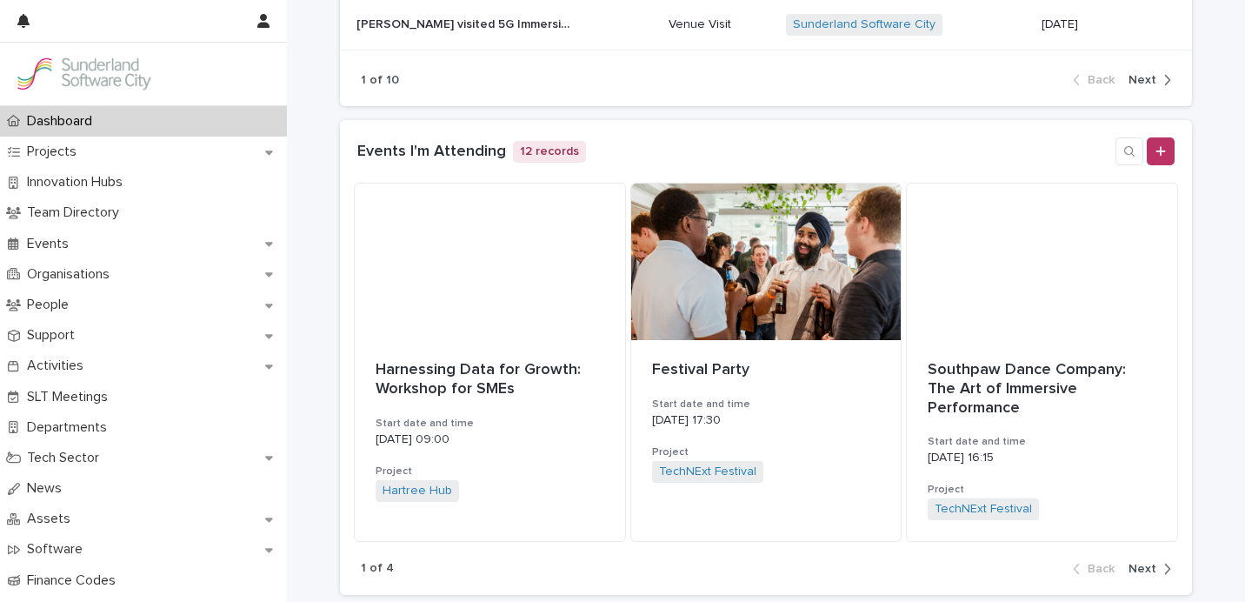
scroll to position [2442, 0]
